Goal: Task Accomplishment & Management: Manage account settings

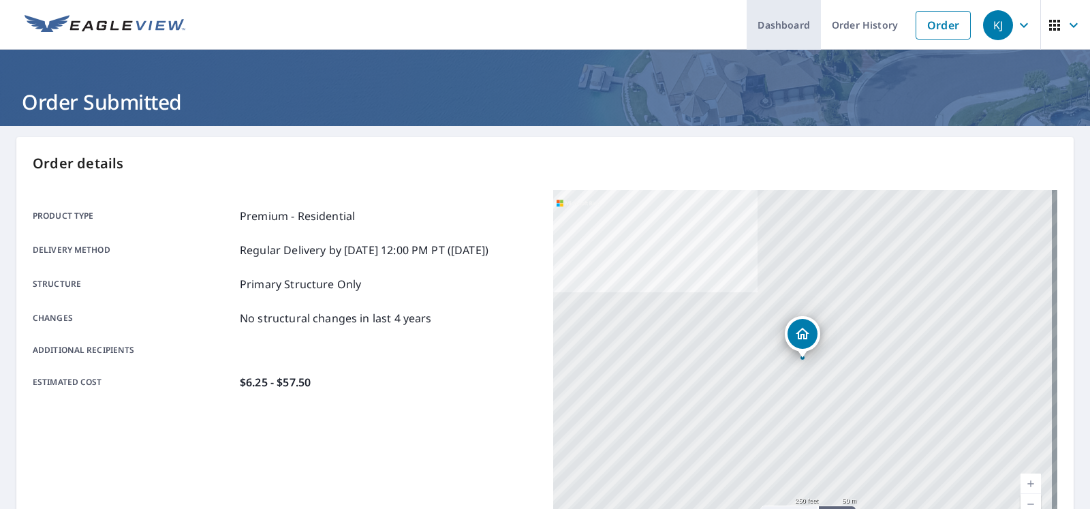
click at [747, 23] on link "Dashboard" at bounding box center [784, 25] width 74 height 50
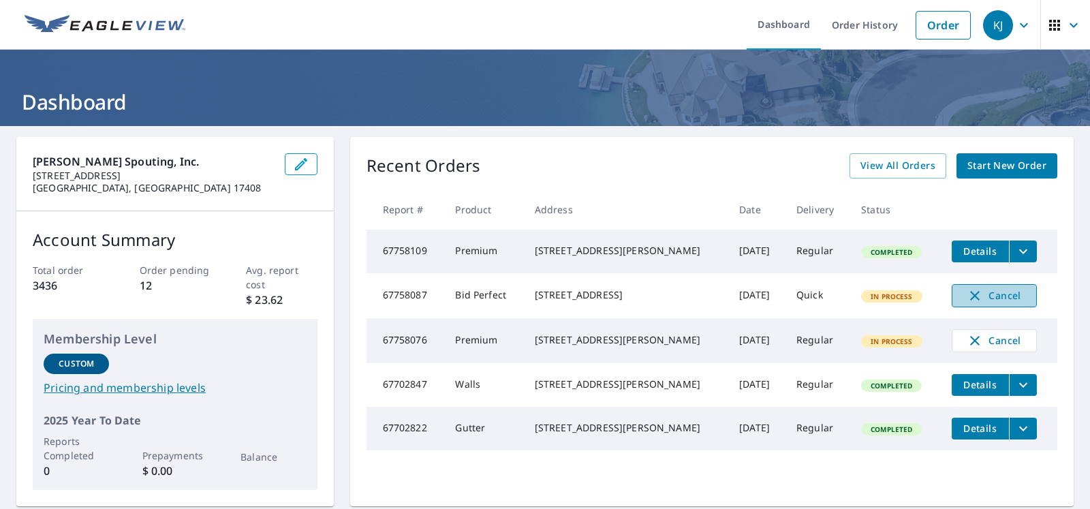
click at [971, 304] on icon "button" at bounding box center [975, 296] width 16 height 16
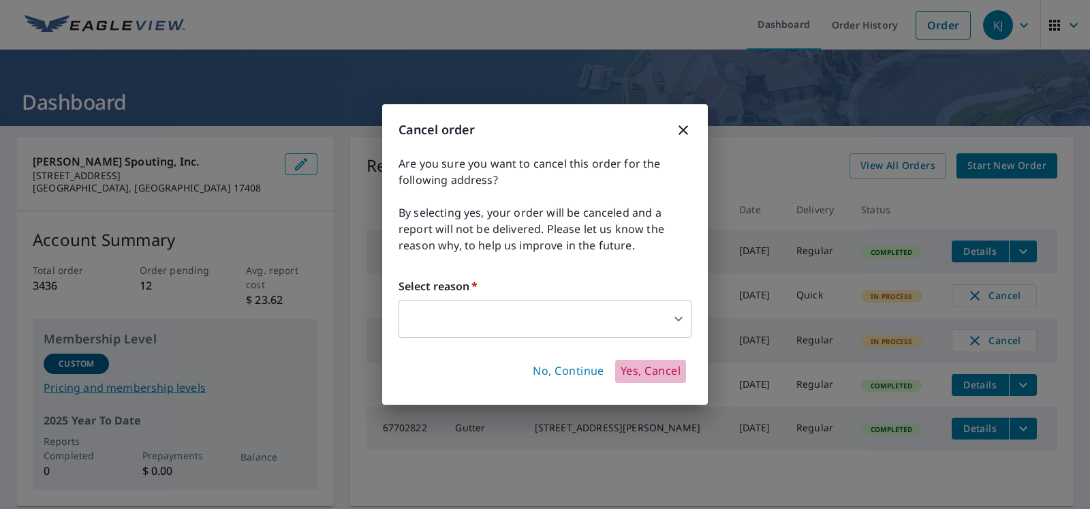
click at [647, 379] on span "Yes, Cancel" at bounding box center [651, 371] width 60 height 15
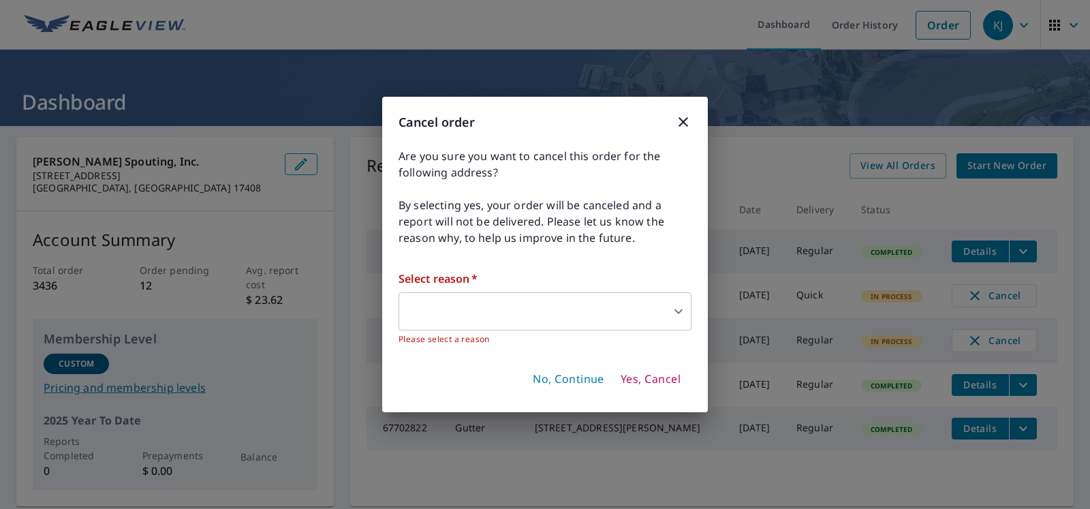
click at [475, 316] on body "KJ KJ Dashboard Order History Order KJ Dashboard [PERSON_NAME] Spouting, Inc. […" at bounding box center [545, 254] width 1090 height 509
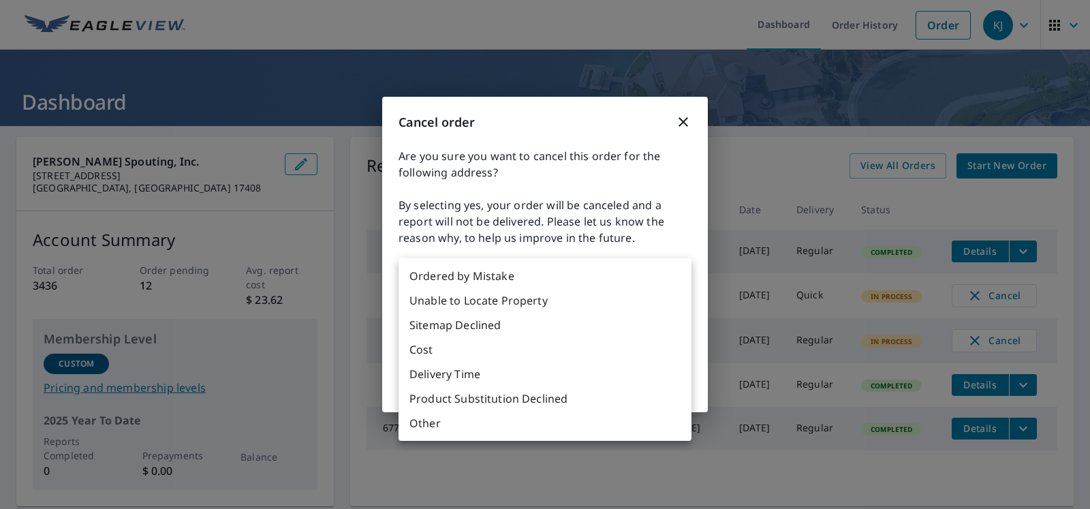
click at [481, 277] on li "Ordered by Mistake" at bounding box center [545, 276] width 293 height 25
type input "30"
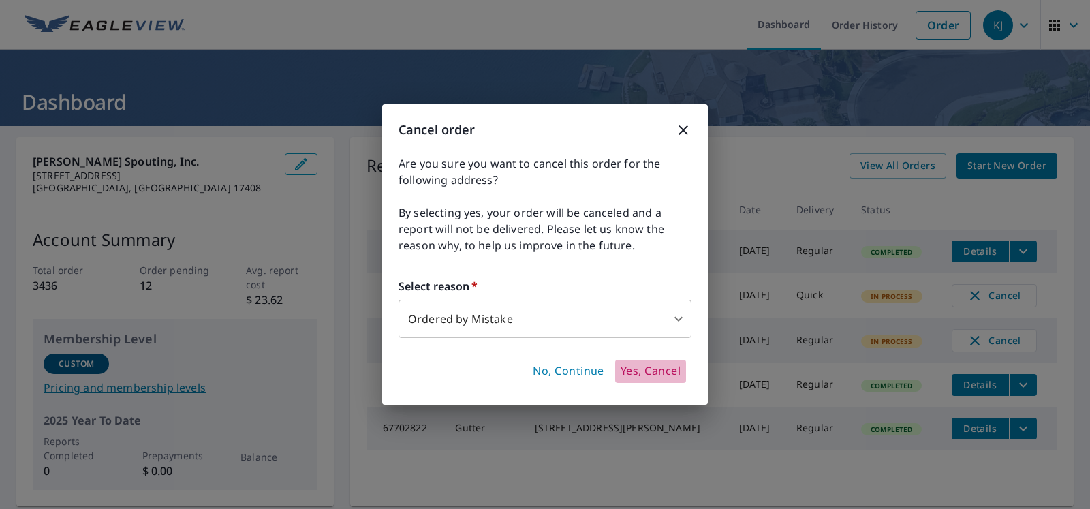
click at [647, 379] on span "Yes, Cancel" at bounding box center [651, 371] width 60 height 15
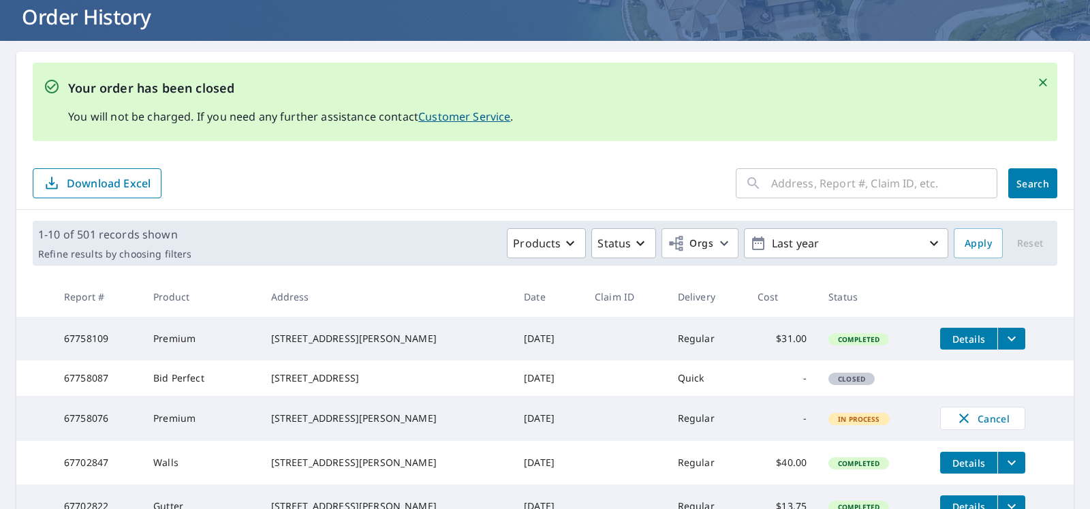
scroll to position [135, 0]
